Goal: Task Accomplishment & Management: Manage account settings

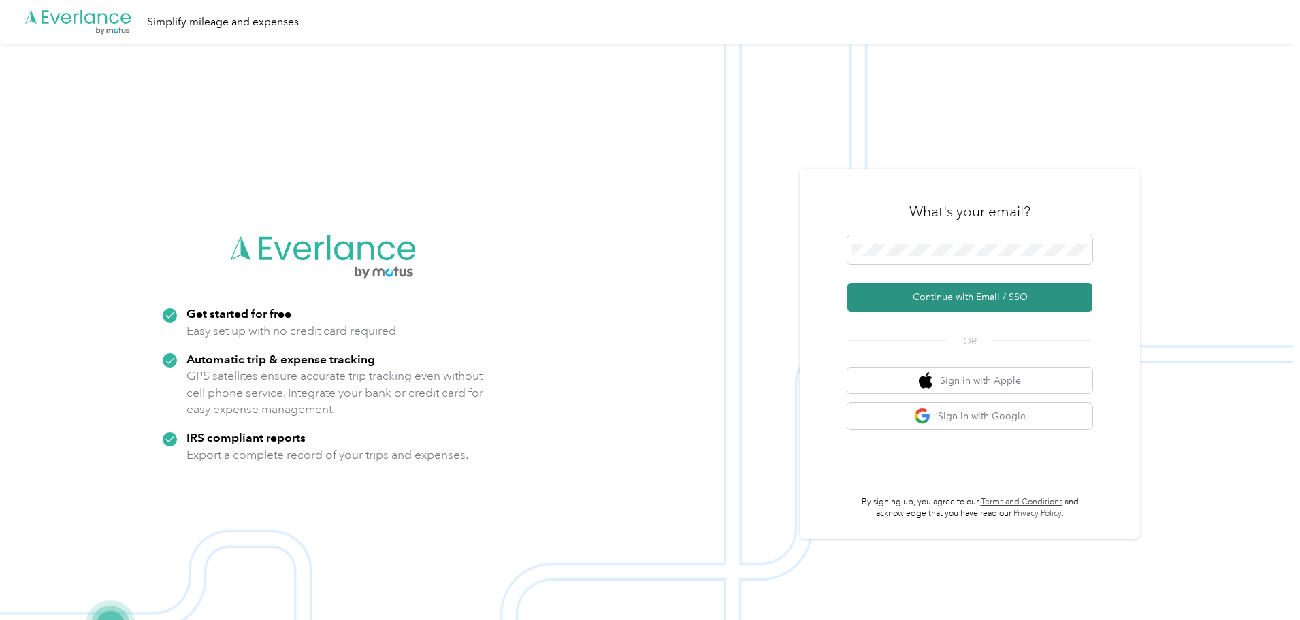
click at [933, 297] on button "Continue with Email / SSO" at bounding box center [970, 297] width 245 height 29
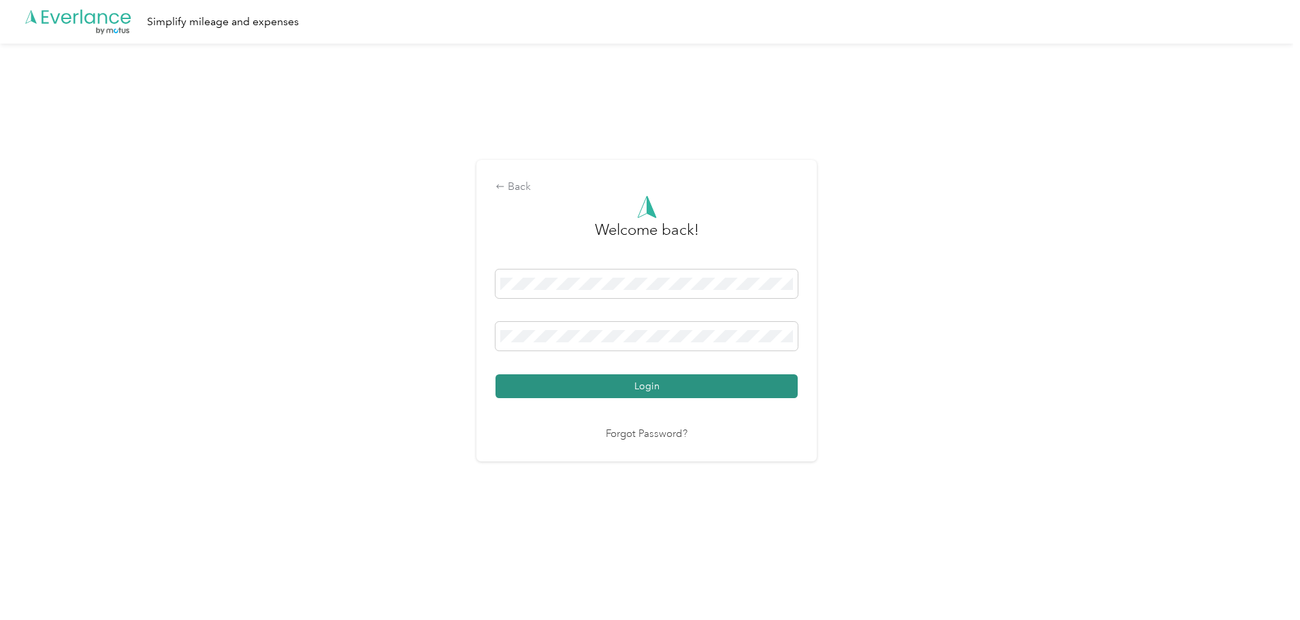
click at [708, 391] on button "Login" at bounding box center [647, 386] width 302 height 24
